Goal: Task Accomplishment & Management: Use online tool/utility

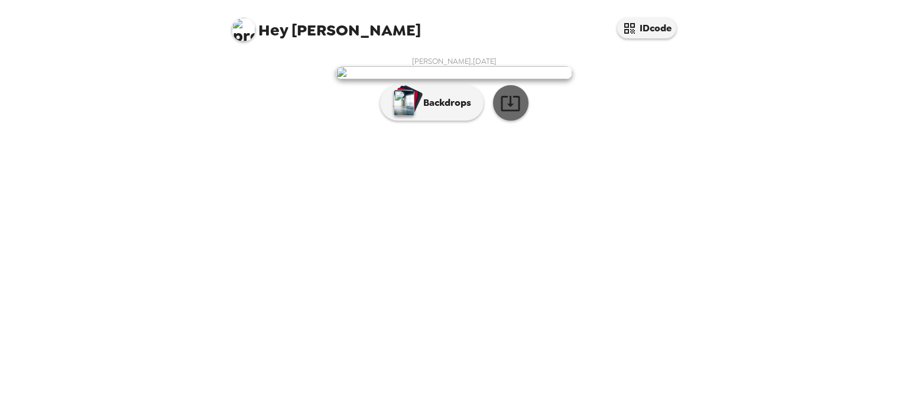
click at [503, 114] on icon "button" at bounding box center [510, 103] width 21 height 21
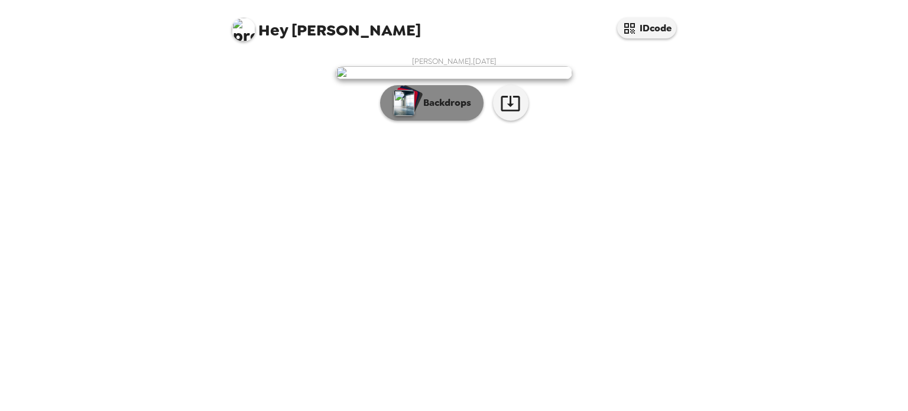
click at [426, 110] on p "Backdrops" at bounding box center [445, 103] width 54 height 14
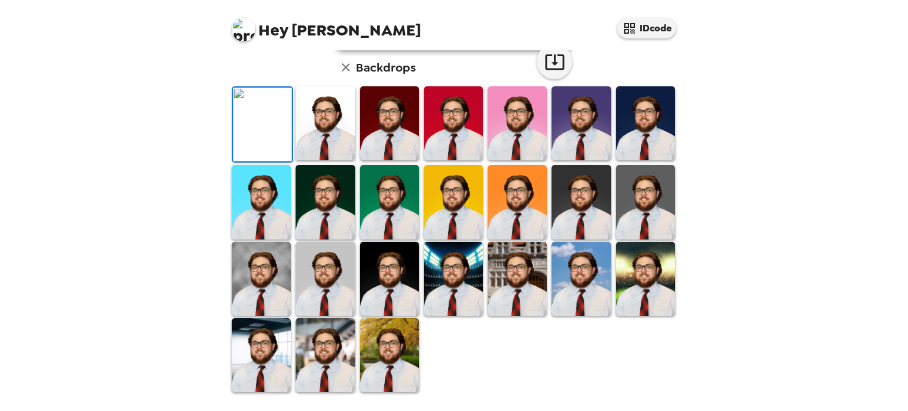
scroll to position [118, 0]
click at [656, 160] on img at bounding box center [645, 123] width 59 height 74
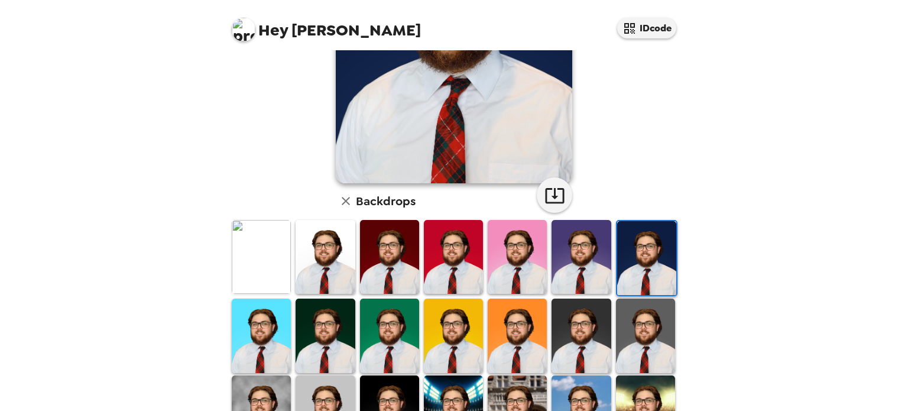
scroll to position [190, 0]
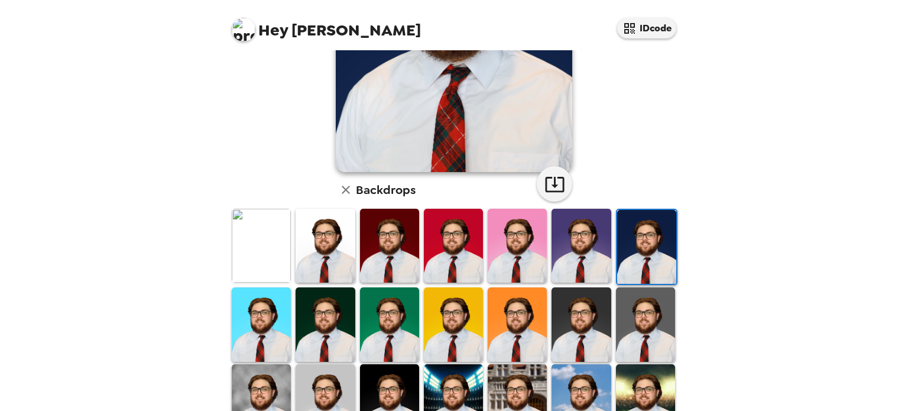
click at [589, 227] on img at bounding box center [581, 246] width 59 height 74
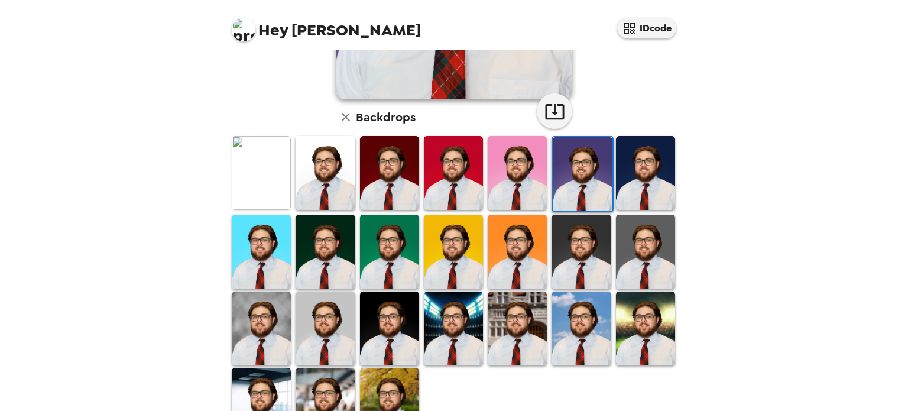
scroll to position [305, 0]
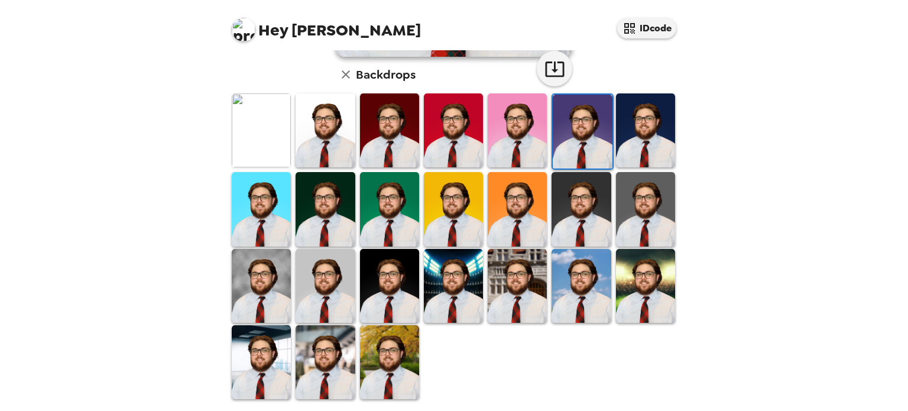
click at [278, 350] on img at bounding box center [261, 362] width 59 height 74
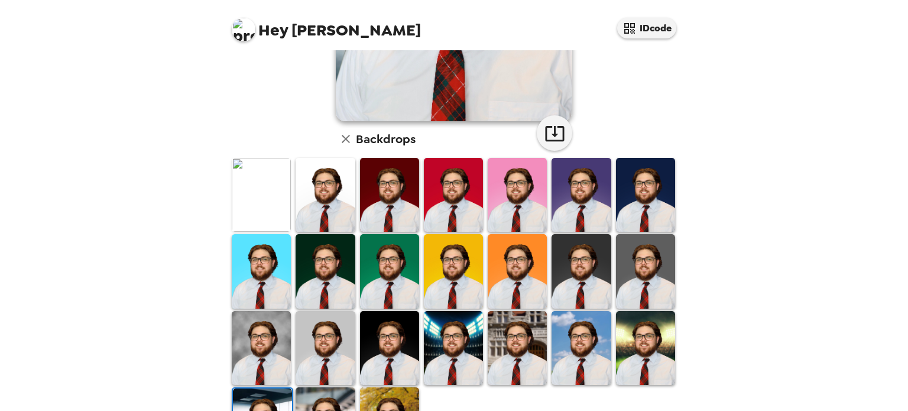
scroll to position [264, 0]
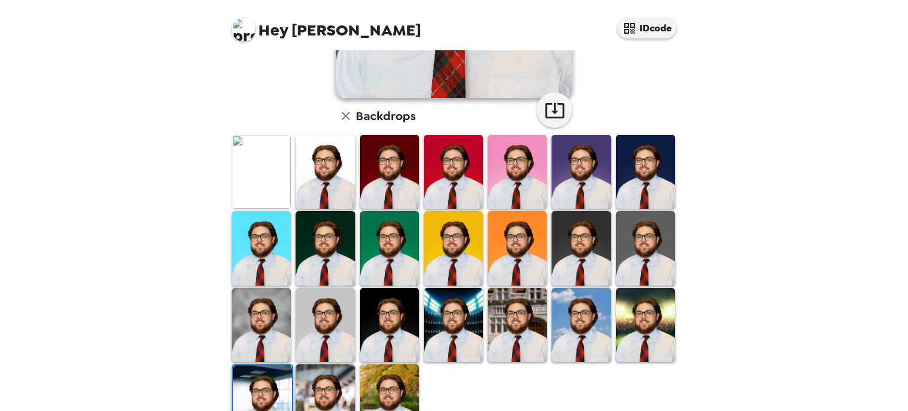
click at [331, 379] on img at bounding box center [325, 401] width 59 height 74
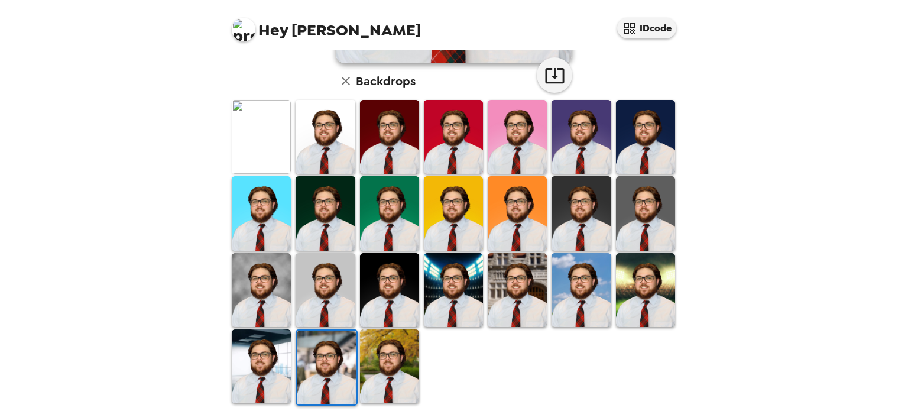
scroll to position [305, 0]
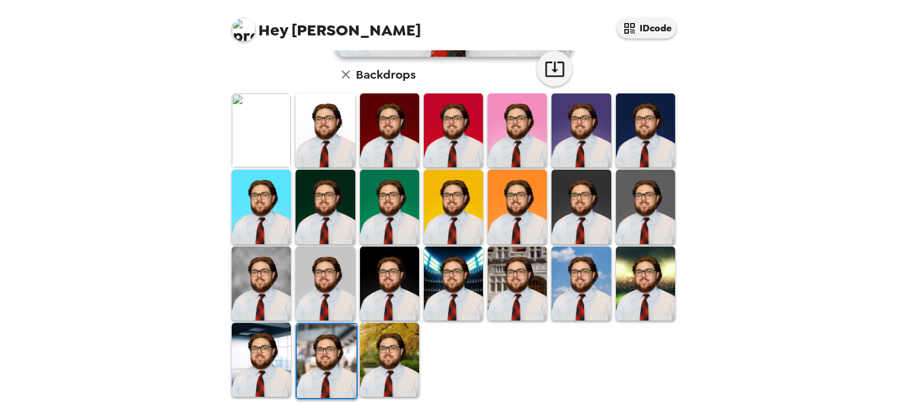
click at [345, 347] on img at bounding box center [326, 361] width 59 height 74
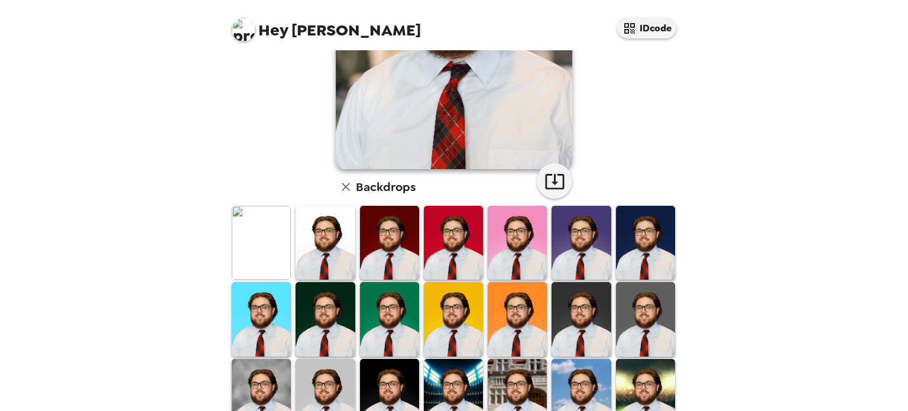
scroll to position [200, 0]
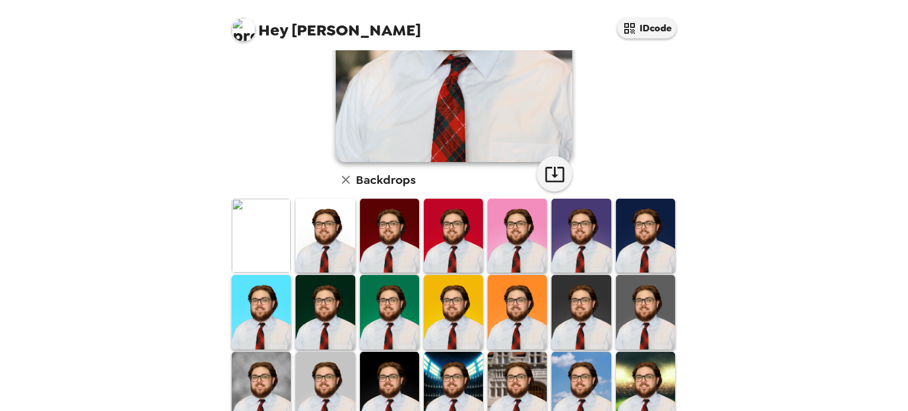
click at [651, 222] on img at bounding box center [645, 236] width 59 height 74
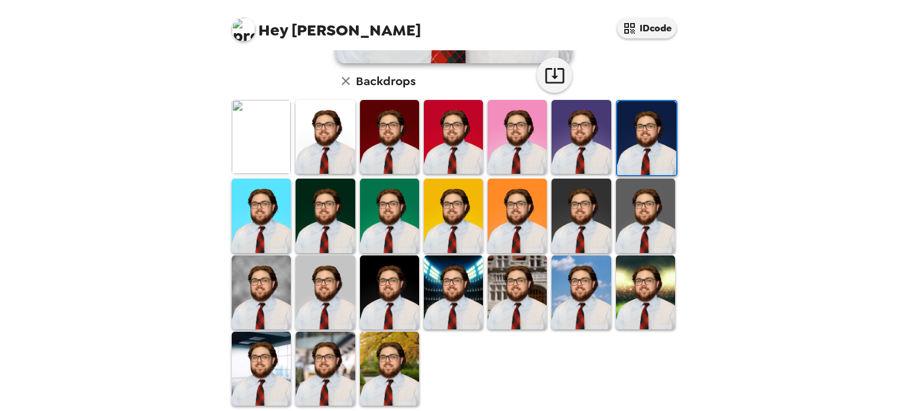
scroll to position [305, 0]
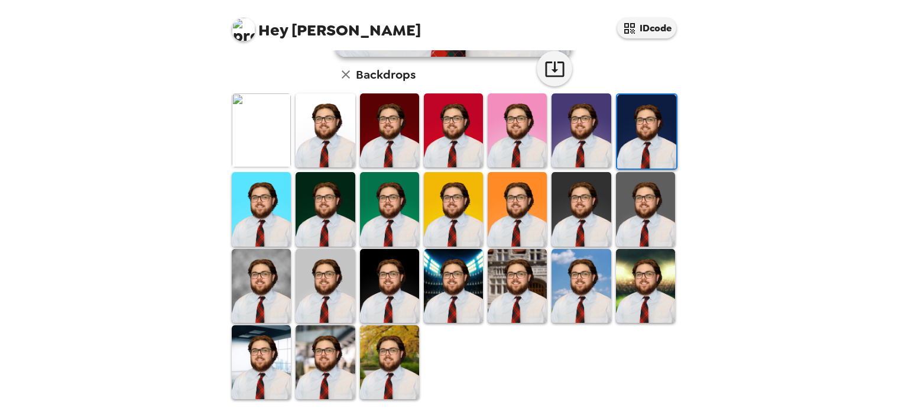
click at [656, 271] on img at bounding box center [645, 286] width 59 height 74
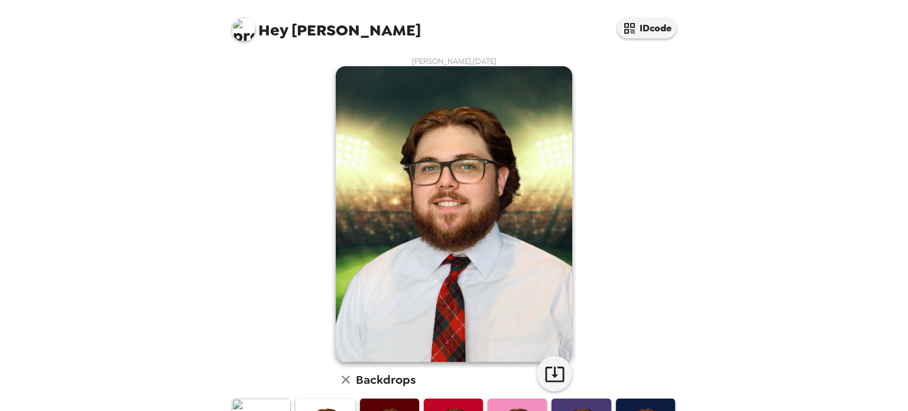
scroll to position [293, 0]
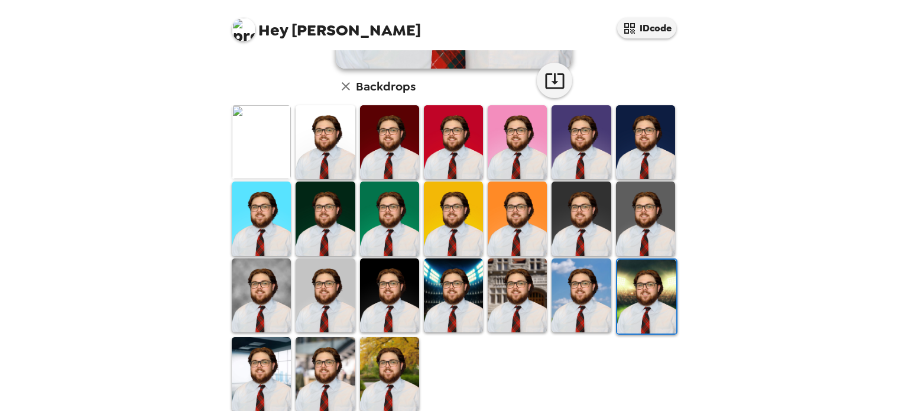
click at [260, 359] on img at bounding box center [261, 374] width 59 height 74
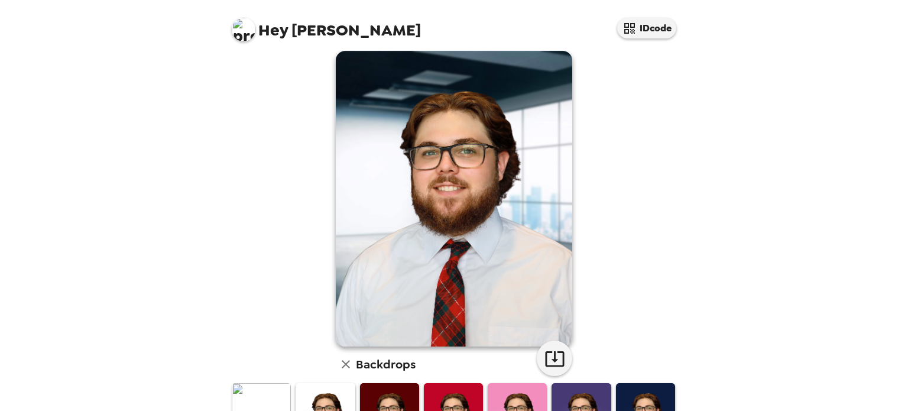
scroll to position [0, 0]
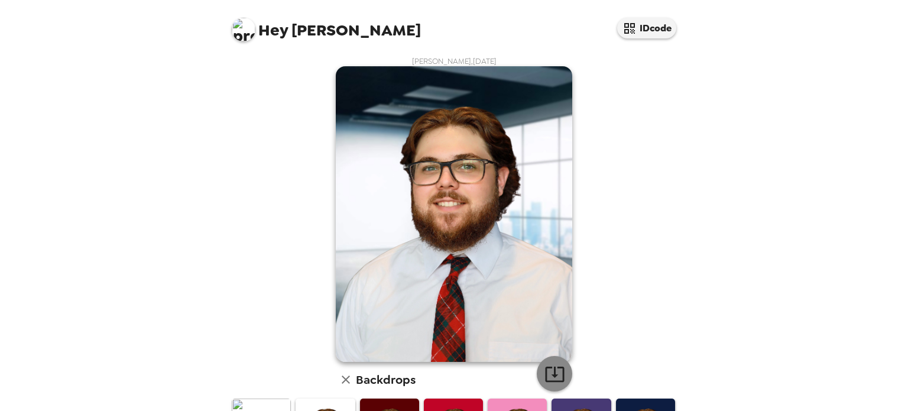
click at [551, 368] on icon "button" at bounding box center [555, 374] width 21 height 21
click at [558, 376] on icon "button" at bounding box center [554, 374] width 19 height 15
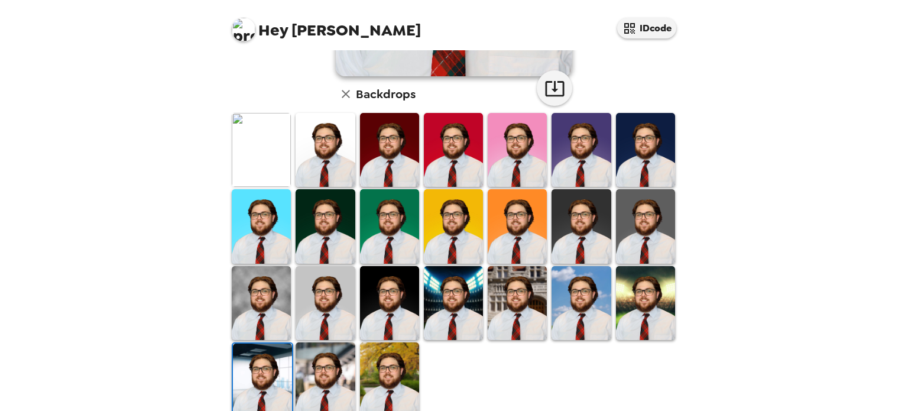
scroll to position [286, 0]
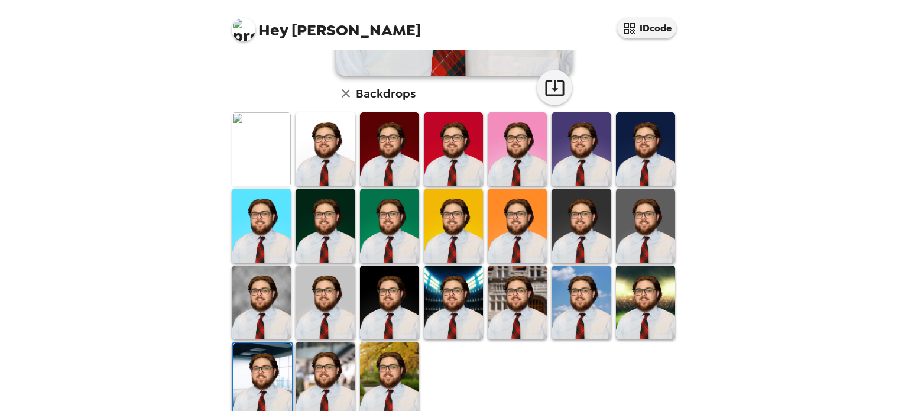
click at [253, 287] on img at bounding box center [261, 303] width 59 height 74
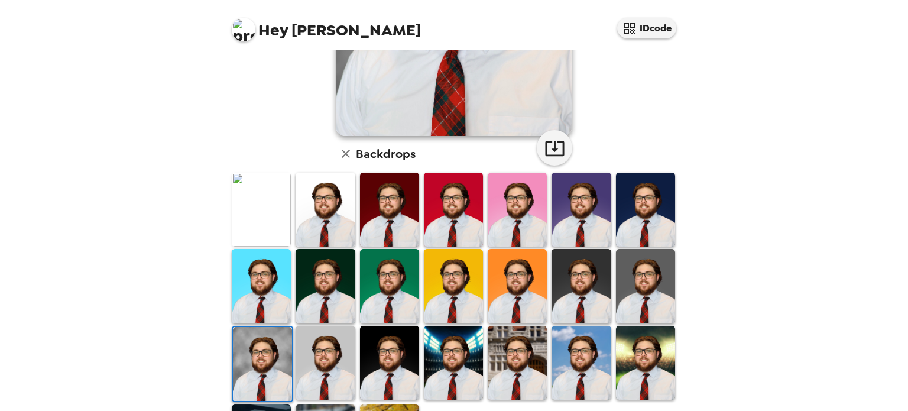
scroll to position [260, 0]
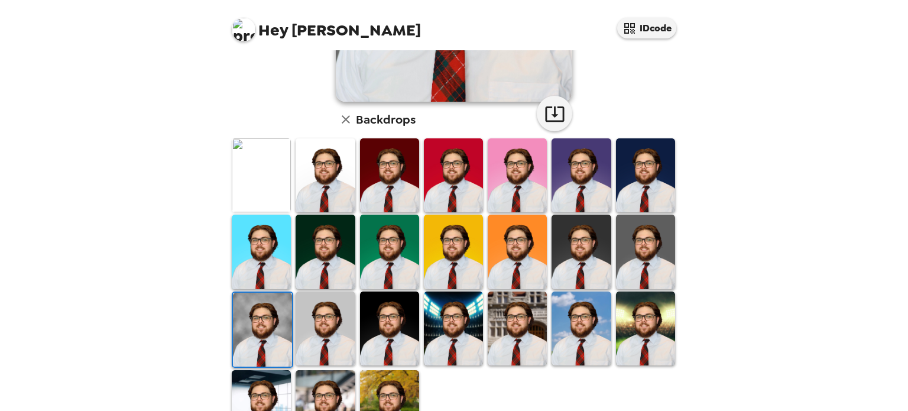
click at [653, 234] on img at bounding box center [645, 252] width 59 height 74
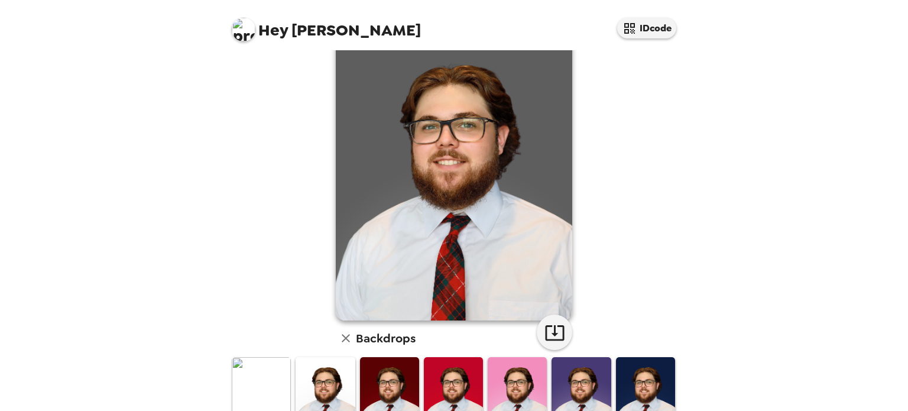
scroll to position [20, 0]
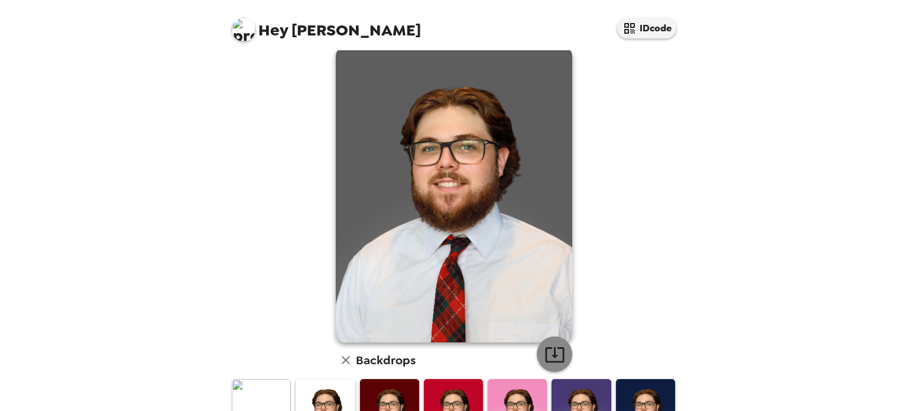
click at [548, 354] on icon "button" at bounding box center [555, 354] width 21 height 21
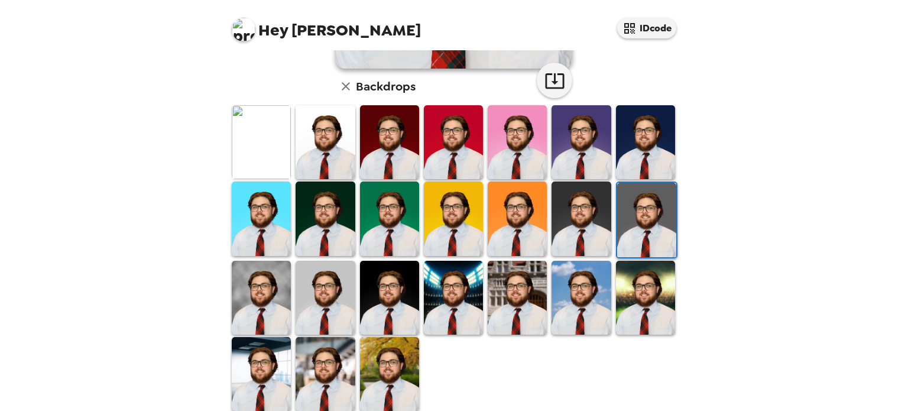
scroll to position [305, 0]
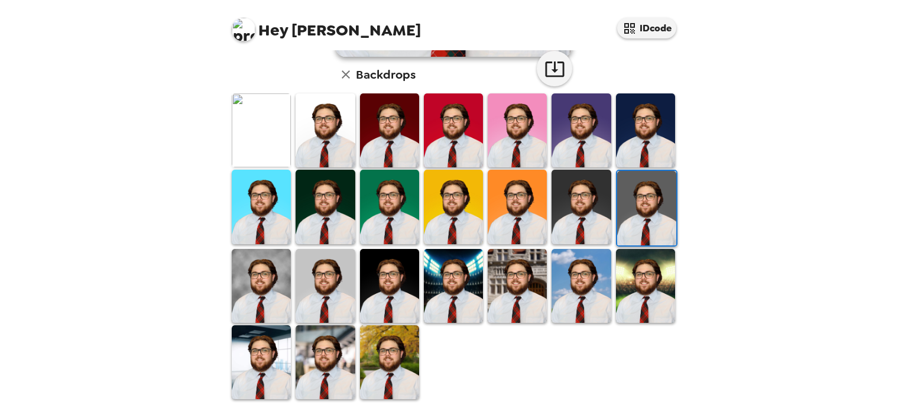
click at [346, 352] on img at bounding box center [325, 362] width 59 height 74
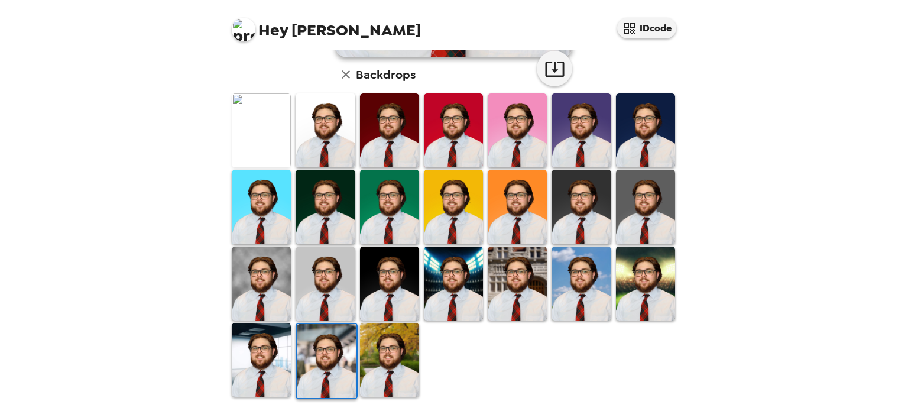
scroll to position [8, 0]
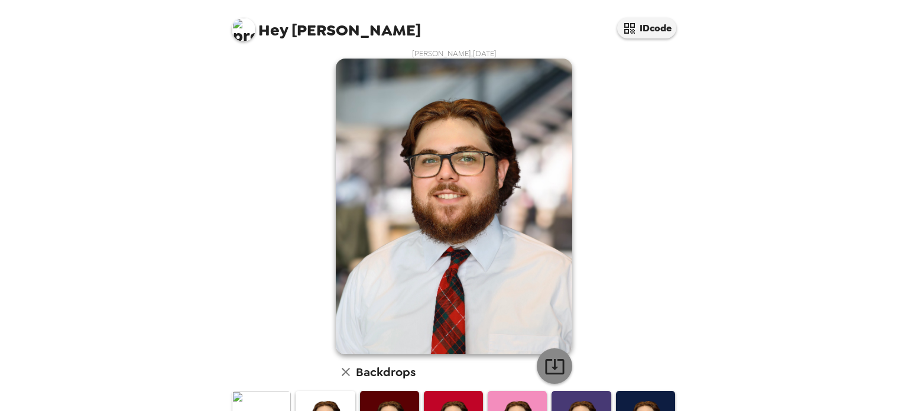
click at [549, 363] on icon "button" at bounding box center [554, 366] width 19 height 15
